Goal: Check status: Check status

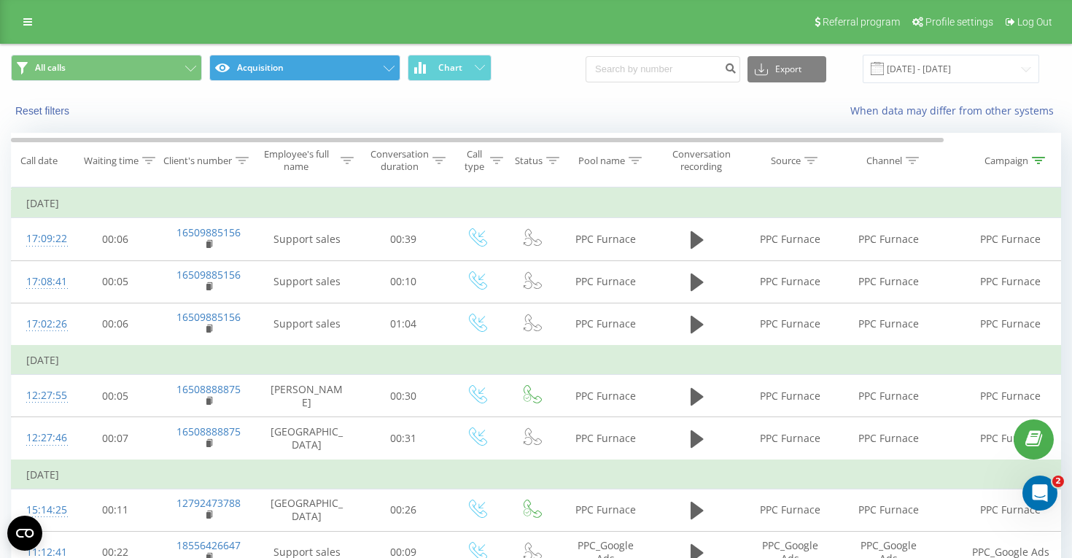
click at [382, 61] on button "Acquisition" at bounding box center [304, 68] width 191 height 26
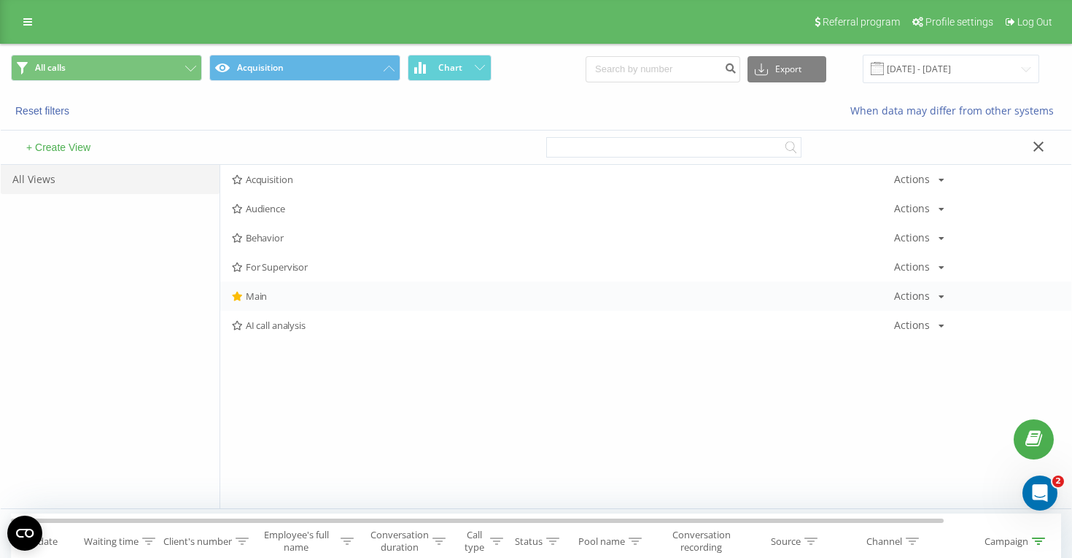
click at [268, 289] on div "Main Actions Edit Copy Delete Default Share" at bounding box center [645, 295] width 851 height 29
click at [341, 300] on span "Main" at bounding box center [563, 296] width 662 height 10
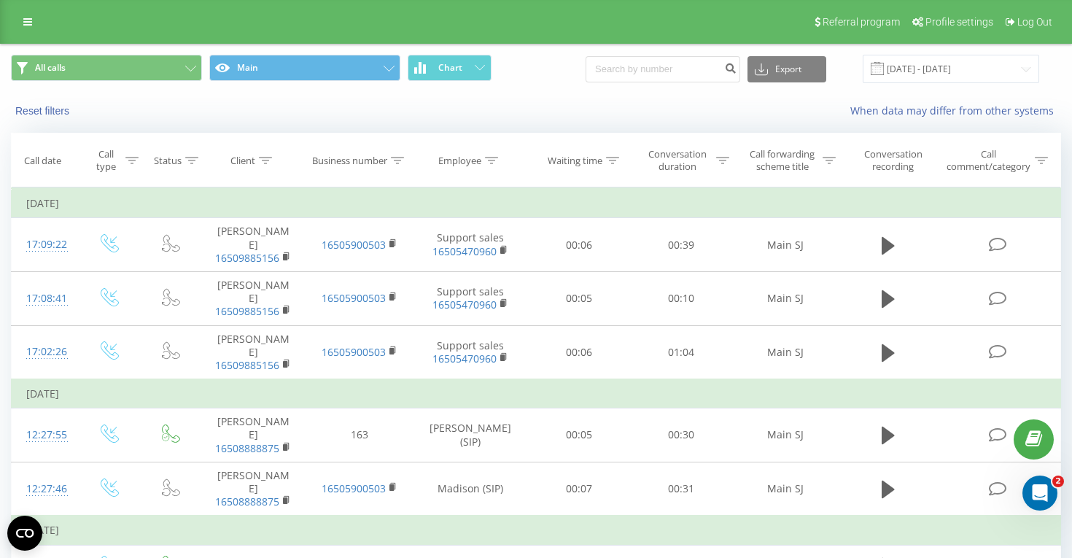
click at [400, 161] on icon at bounding box center [397, 160] width 13 height 7
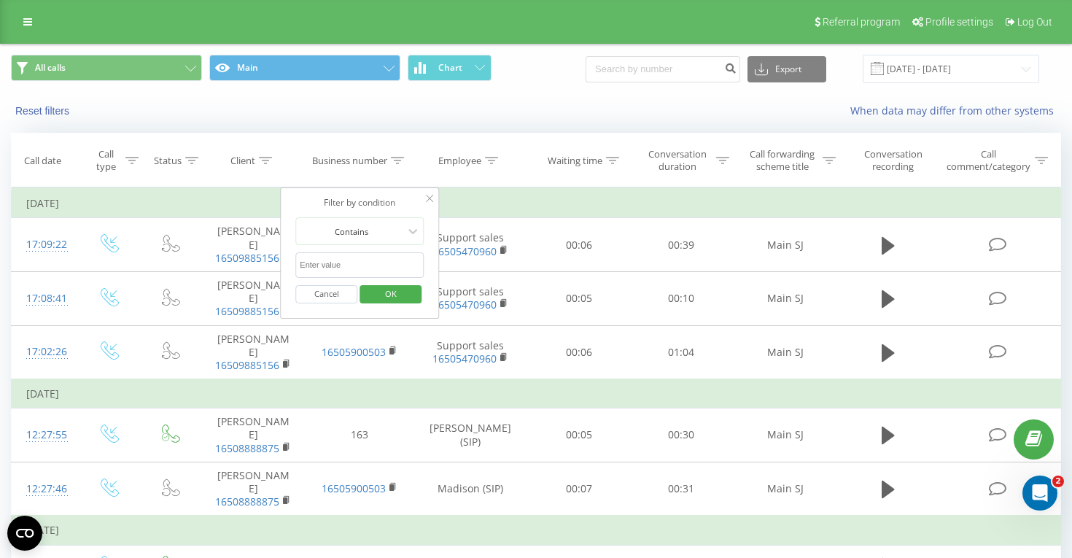
click at [328, 271] on input "text" at bounding box center [359, 265] width 128 height 26
type input "1144"
click at [386, 294] on span "OK" at bounding box center [390, 293] width 41 height 23
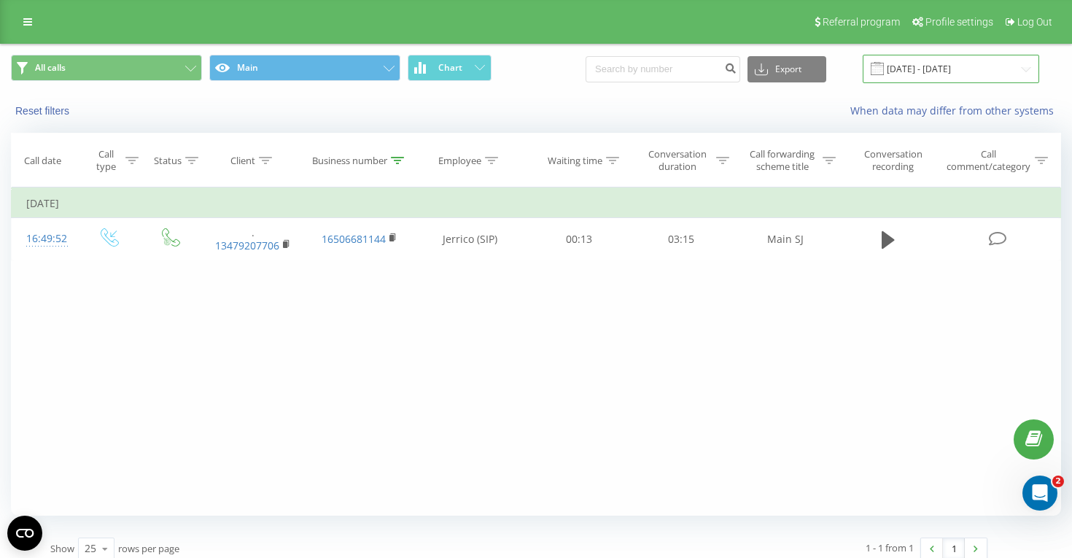
click at [997, 77] on input "[DATE] - [DATE]" at bounding box center [951, 69] width 176 height 28
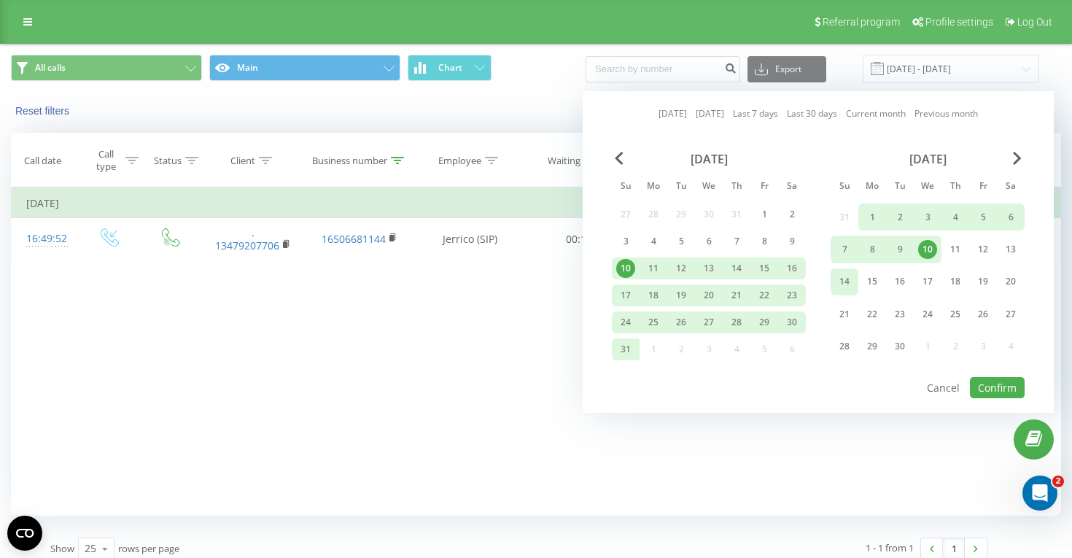
click at [851, 278] on div "14" at bounding box center [844, 281] width 19 height 19
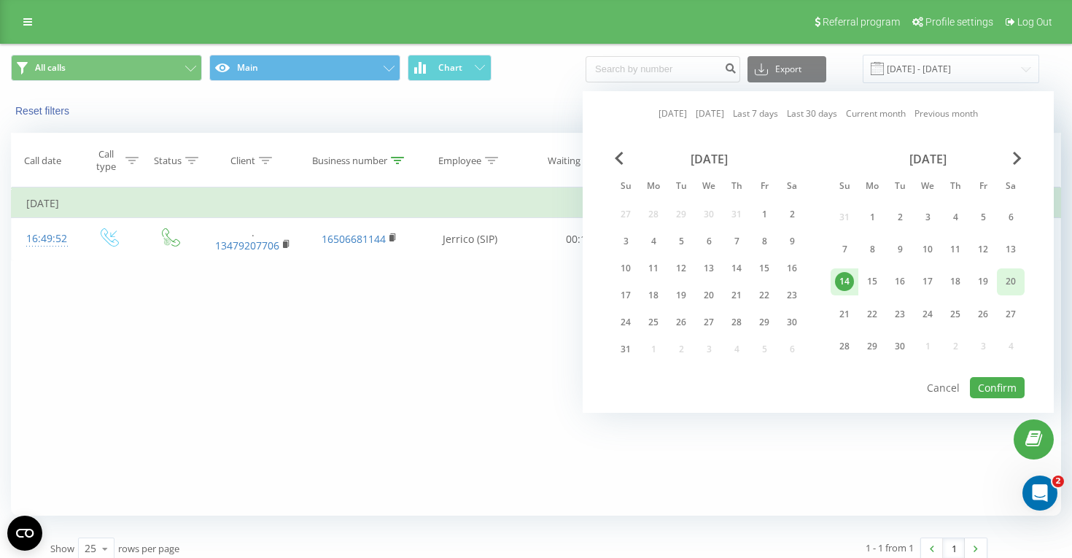
click at [1007, 278] on div "20" at bounding box center [1010, 281] width 19 height 19
click at [1000, 387] on button "Confirm" at bounding box center [997, 387] width 55 height 21
type input "[DATE] - [DATE]"
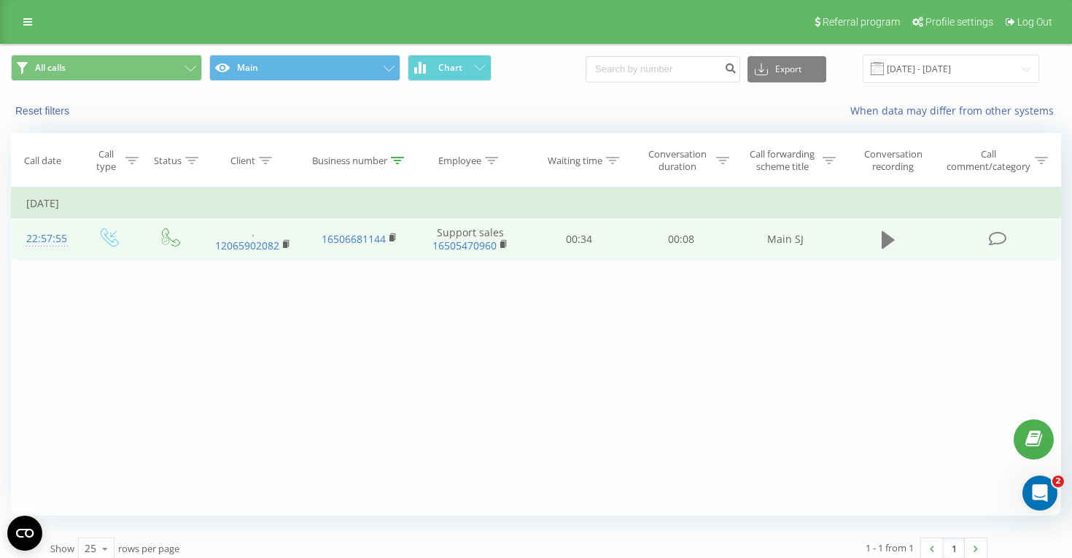
click at [882, 244] on icon at bounding box center [888, 239] width 13 height 17
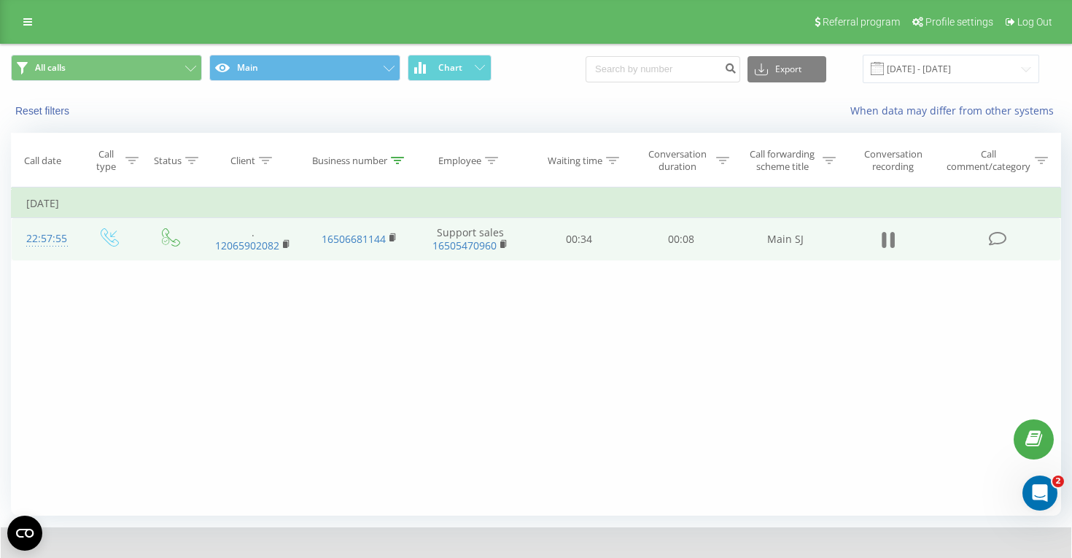
click at [893, 231] on icon at bounding box center [888, 240] width 13 height 20
